Goal: Task Accomplishment & Management: Complete application form

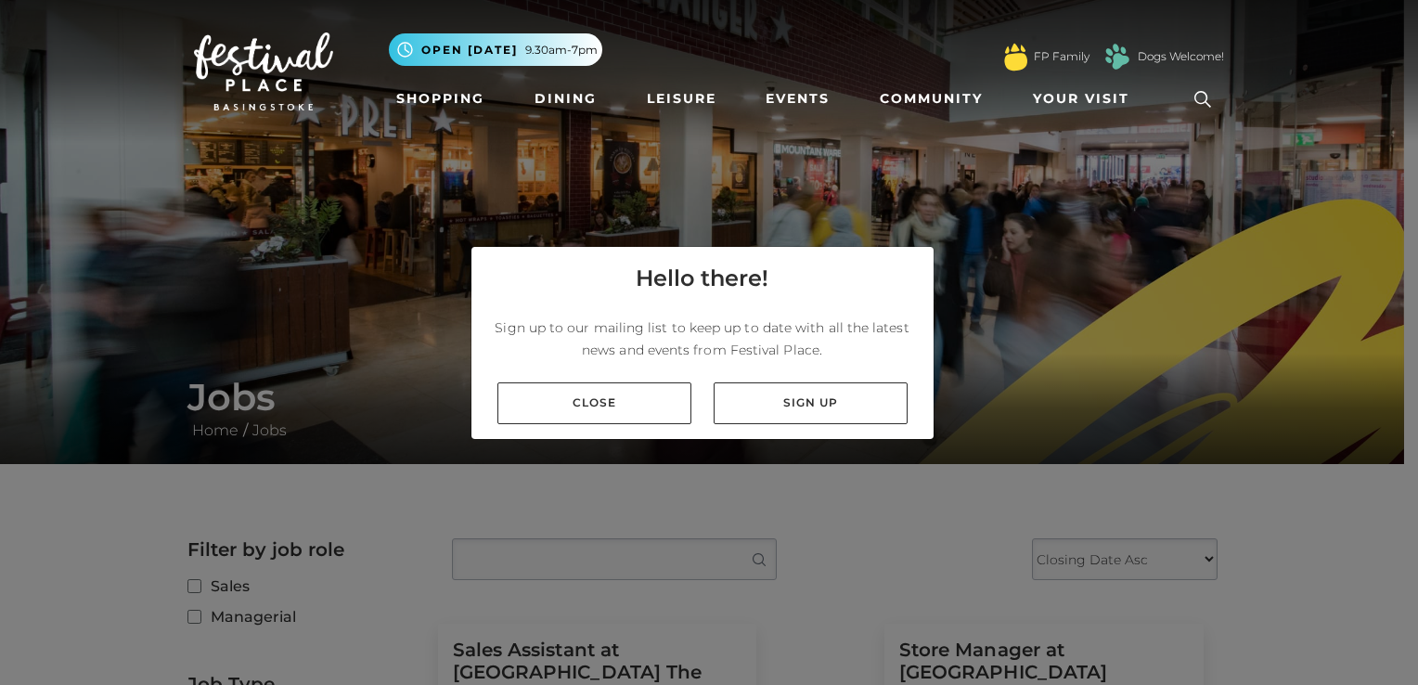
click at [561, 380] on div "Close Sign up" at bounding box center [702, 402] width 462 height 71
click at [558, 392] on link "Close" at bounding box center [594, 403] width 194 height 42
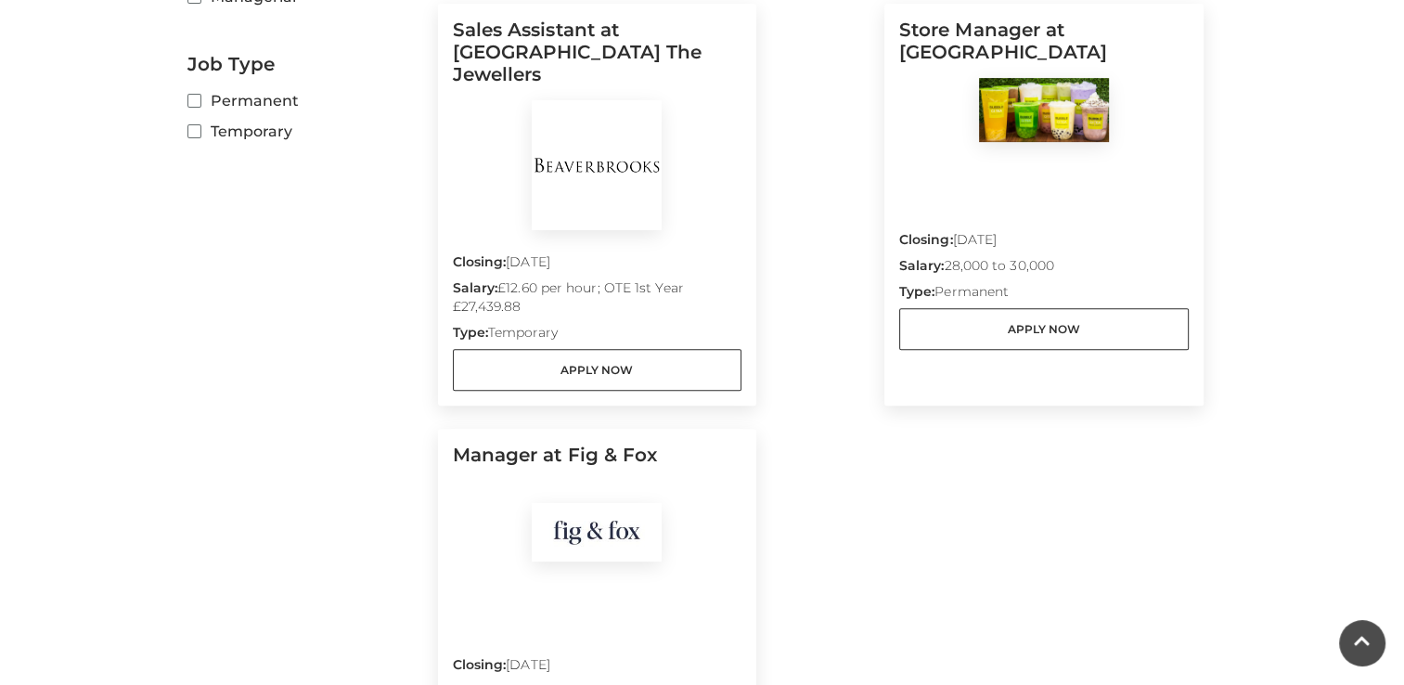
scroll to position [601, 0]
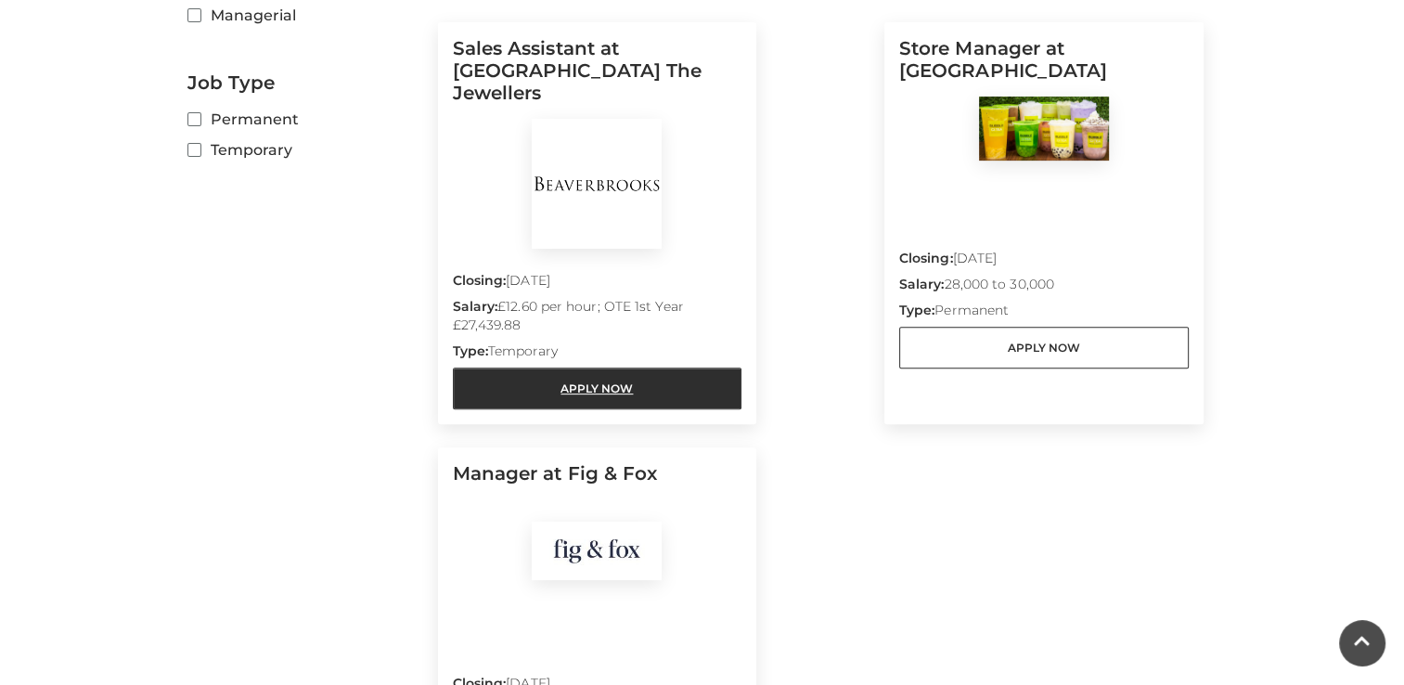
click at [553, 367] on link "Apply Now" at bounding box center [598, 388] width 290 height 42
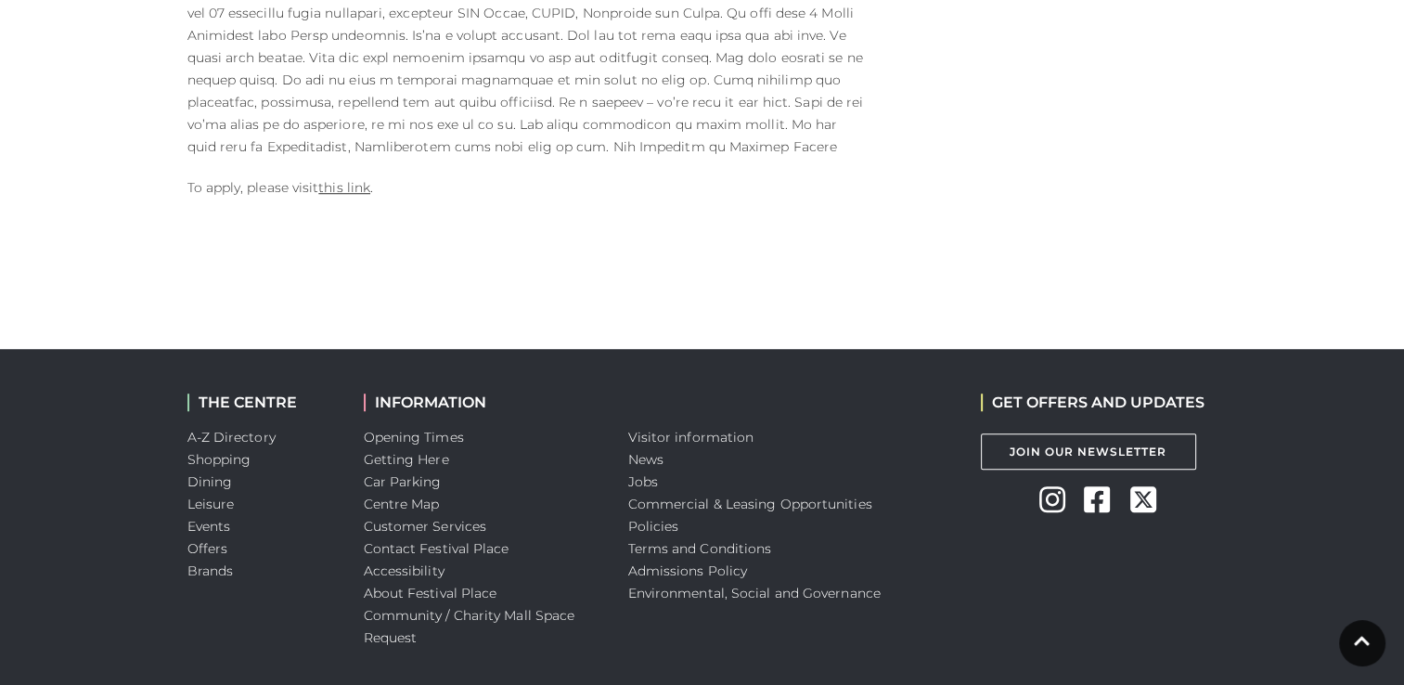
scroll to position [1264, 0]
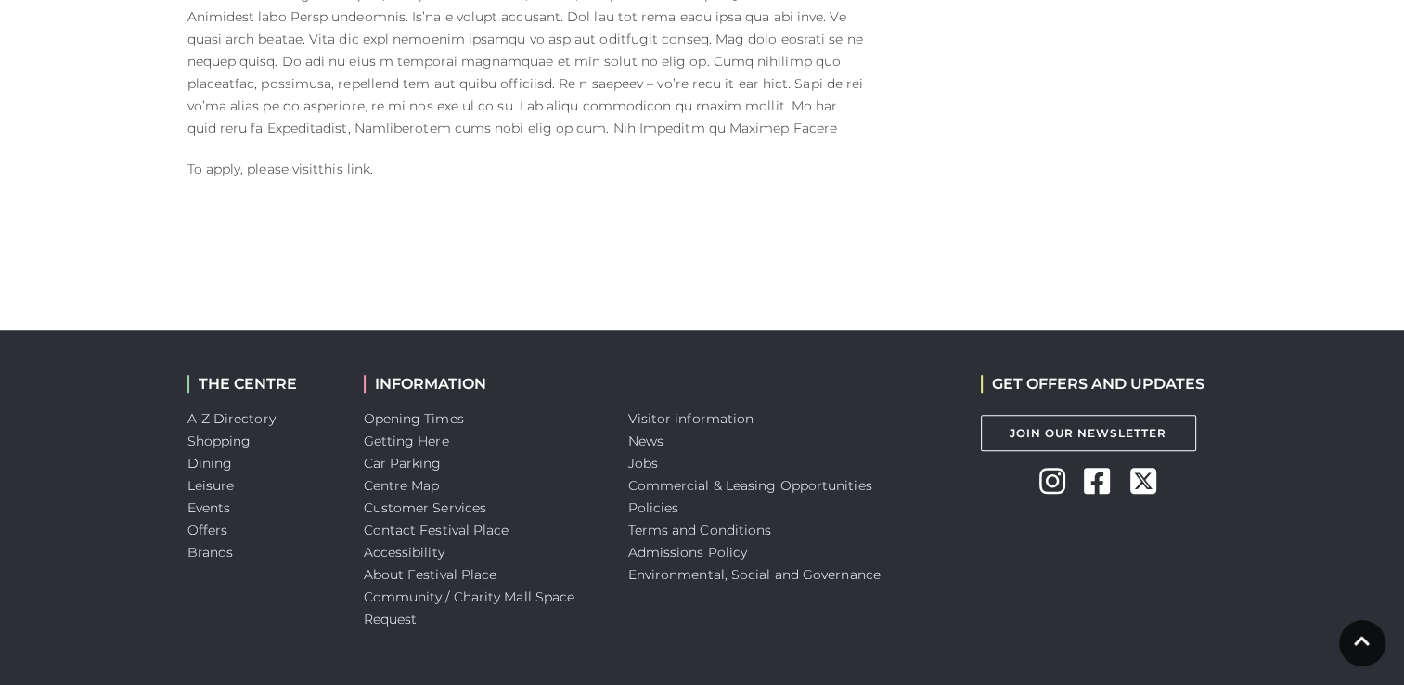
click at [345, 174] on link "this link" at bounding box center [344, 169] width 52 height 17
